Goal: Task Accomplishment & Management: Complete application form

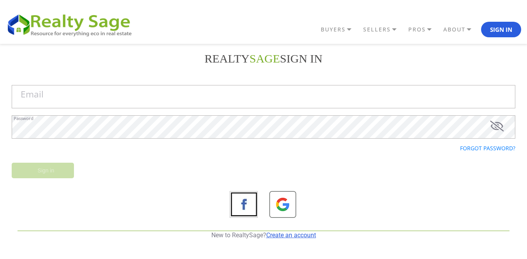
click at [283, 233] on link "Create an account" at bounding box center [291, 235] width 50 height 7
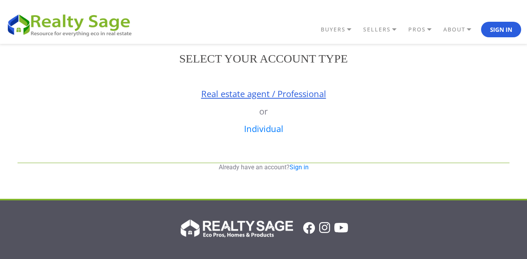
click at [277, 96] on link "Real estate agent / Professional" at bounding box center [263, 94] width 125 height 12
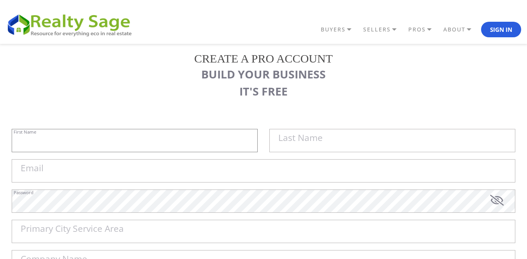
click at [131, 139] on input "First Name" at bounding box center [135, 140] width 246 height 23
paste input "Sell My House Fast [GEOGRAPHIC_DATA] |"
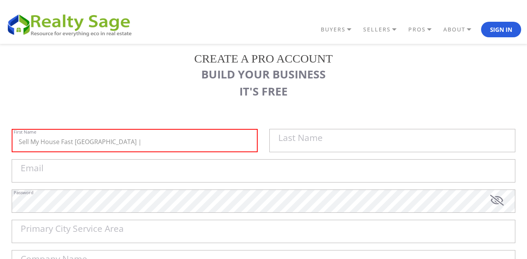
click at [301, 134] on label "Last Name" at bounding box center [300, 138] width 44 height 9
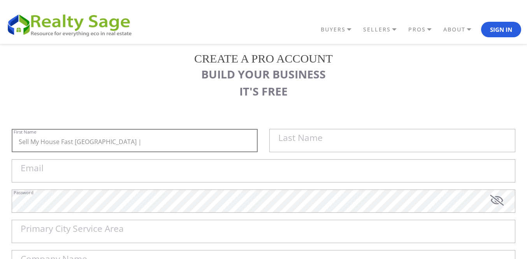
click at [257, 134] on input "Sell My House Fast [GEOGRAPHIC_DATA] |" at bounding box center [135, 140] width 246 height 23
paste input "As Is Cash Home Buyers [GEOGRAPHIC_DATA]"
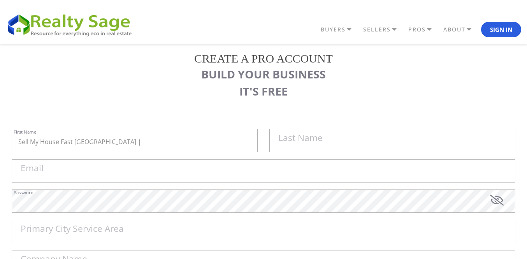
click at [283, 139] on label "Last Name" at bounding box center [300, 138] width 44 height 9
click at [257, 139] on input "Sell My House Fast [GEOGRAPHIC_DATA] |" at bounding box center [135, 140] width 246 height 23
paste input "As Is Cash Home Buyers [GEOGRAPHIC_DATA]"
type input "Sell My House Fast [GEOGRAPHIC_DATA] |"
paste input "As Is Cash Home Buyers [GEOGRAPHIC_DATA]"
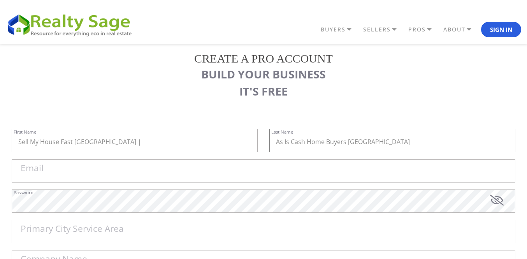
type input "As Is Cash Home Buyers [GEOGRAPHIC_DATA]"
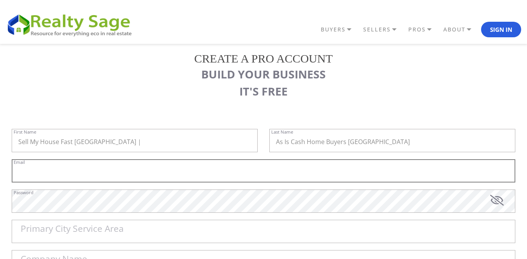
paste input "[EMAIL_ADDRESS][DOMAIN_NAME]"
type input "[EMAIL_ADDRESS][DOMAIN_NAME]"
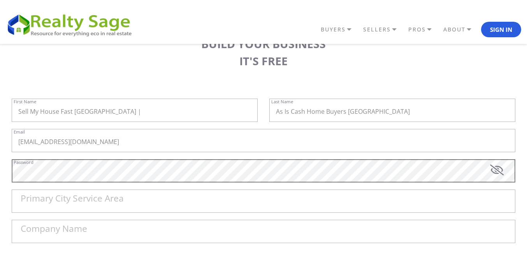
scroll to position [39, 0]
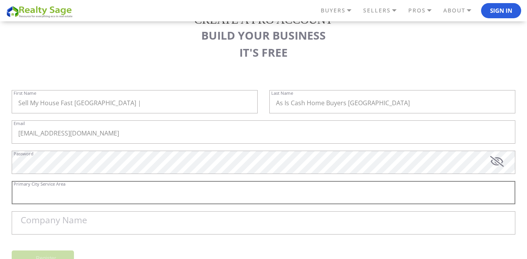
paste input "[GEOGRAPHIC_DATA]"
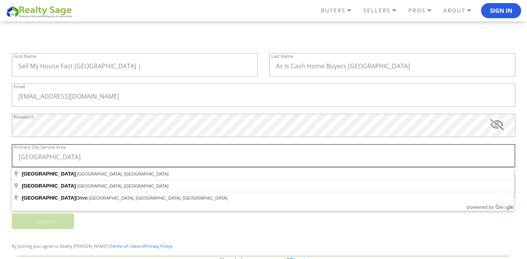
scroll to position [78, 0]
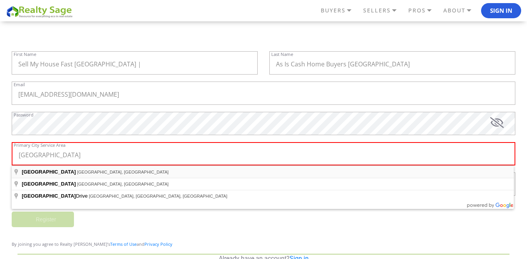
type input "[GEOGRAPHIC_DATA], [GEOGRAPHIC_DATA], [GEOGRAPHIC_DATA]"
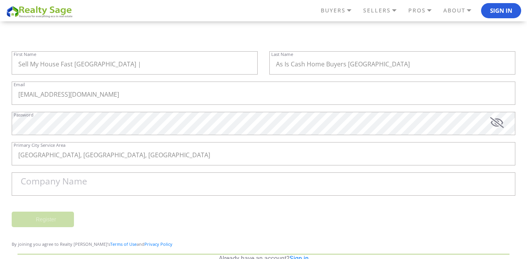
click at [50, 179] on label "Company Name" at bounding box center [54, 181] width 67 height 9
click at [50, 179] on input "Company Name" at bounding box center [263, 184] width 503 height 23
paste input "Sell My House Fast [GEOGRAPHIC_DATA] | As Is Cash Home Buyers [GEOGRAPHIC_DATA]"
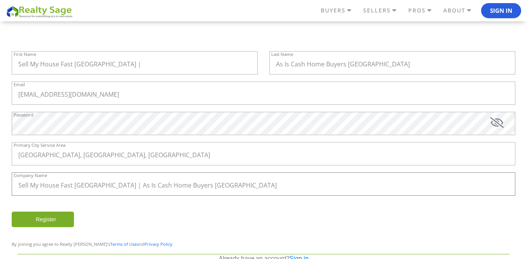
type input "Sell My House Fast [GEOGRAPHIC_DATA] | As Is Cash Home Buyers [GEOGRAPHIC_DATA]"
click at [196, 214] on div "Register" at bounding box center [263, 223] width 515 height 23
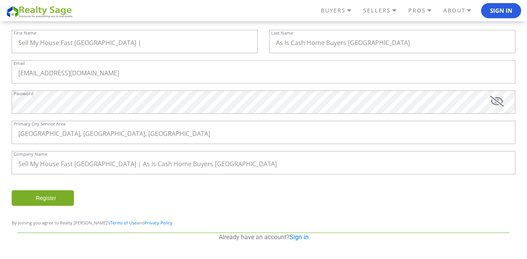
click at [50, 193] on input "Register" at bounding box center [43, 199] width 62 height 16
